Goal: Task Accomplishment & Management: Use online tool/utility

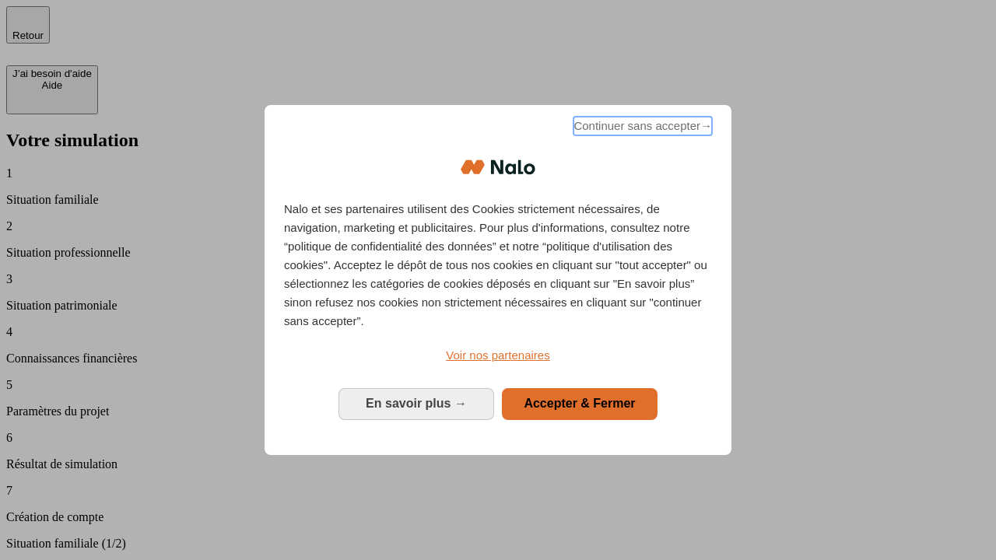
click at [641, 128] on span "Continuer sans accepter →" at bounding box center [642, 126] width 138 height 19
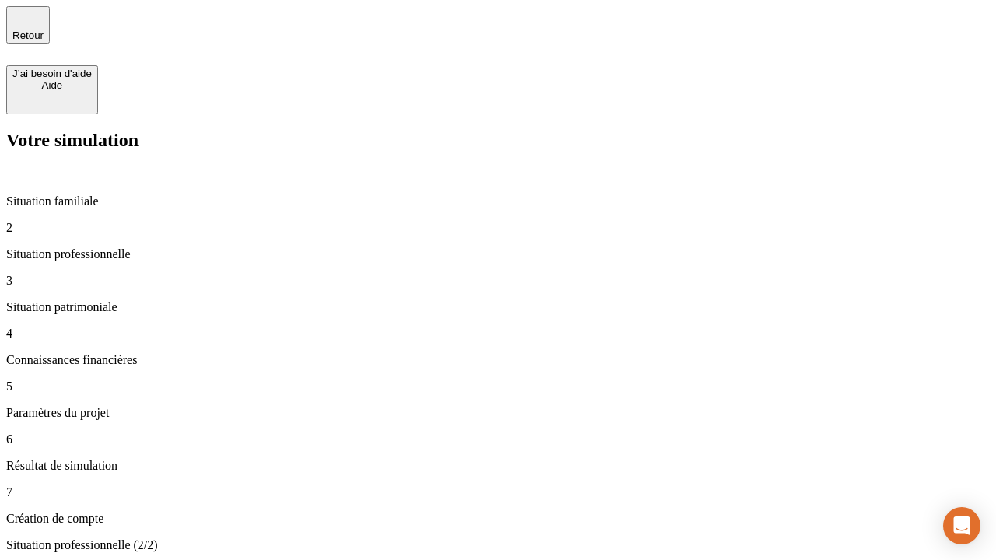
type input "70 000"
type input "1 000"
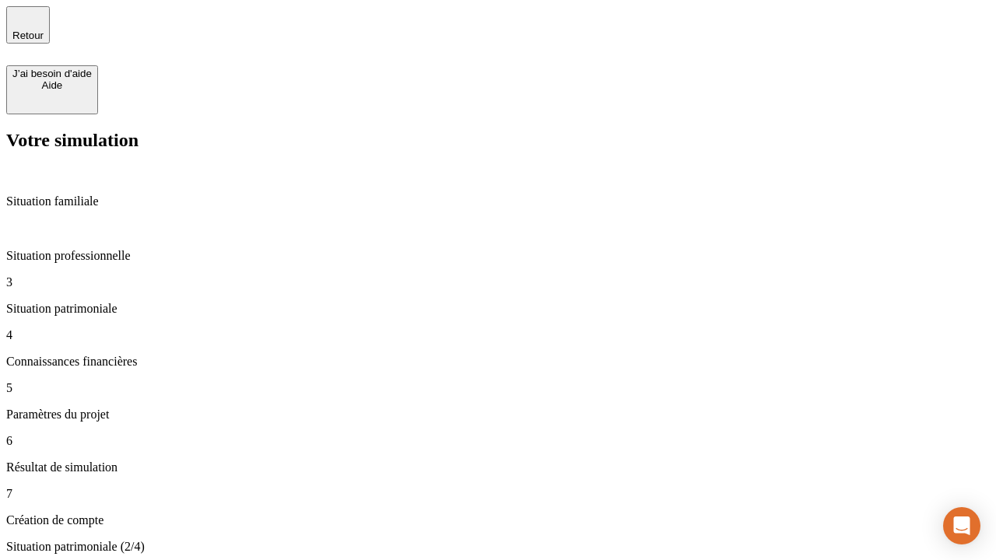
type input "800"
type input "6"
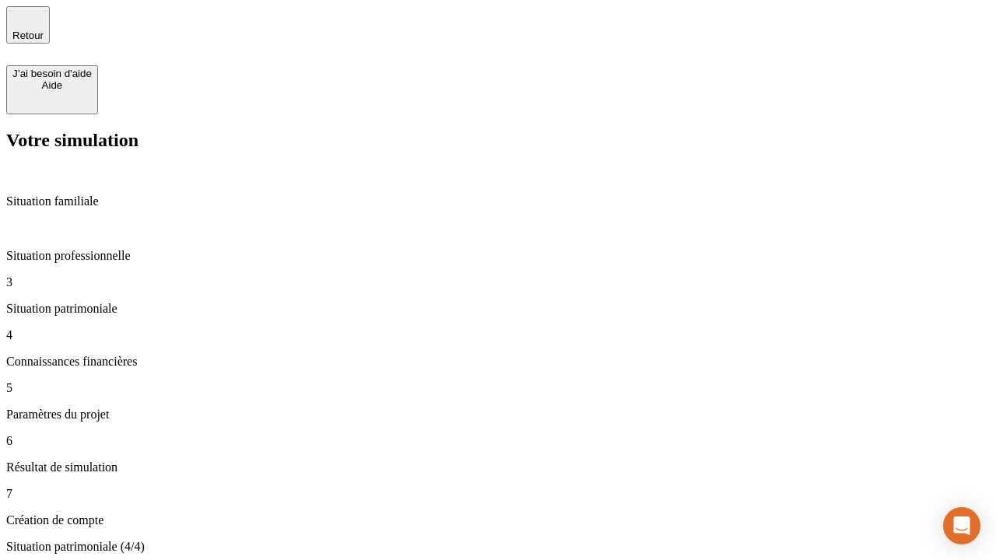
type input "400"
type input "3"
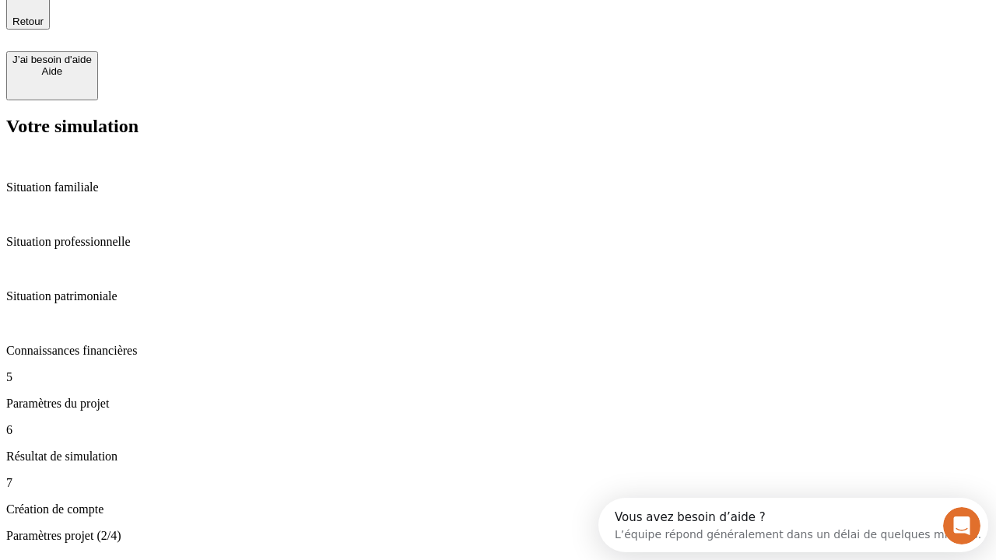
type input "35"
type input "500"
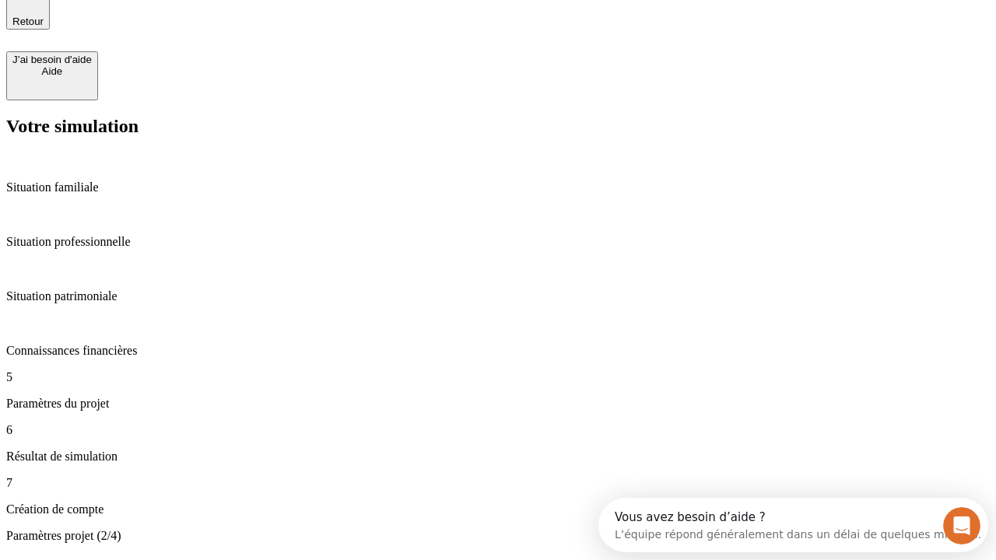
type input "640"
